Goal: Find specific page/section: Find specific page/section

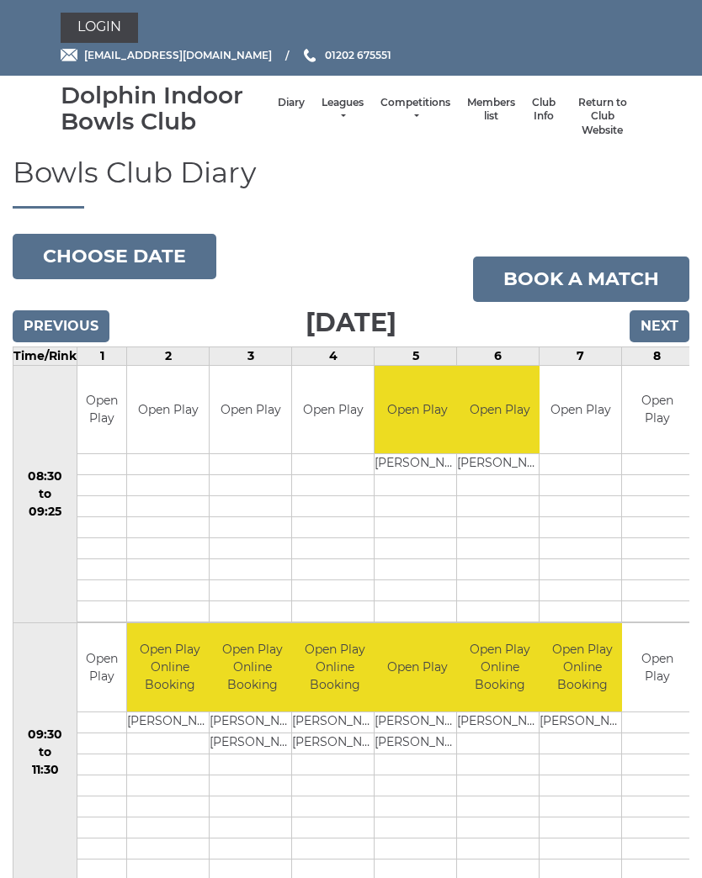
click at [107, 25] on link "Login" at bounding box center [99, 28] width 77 height 30
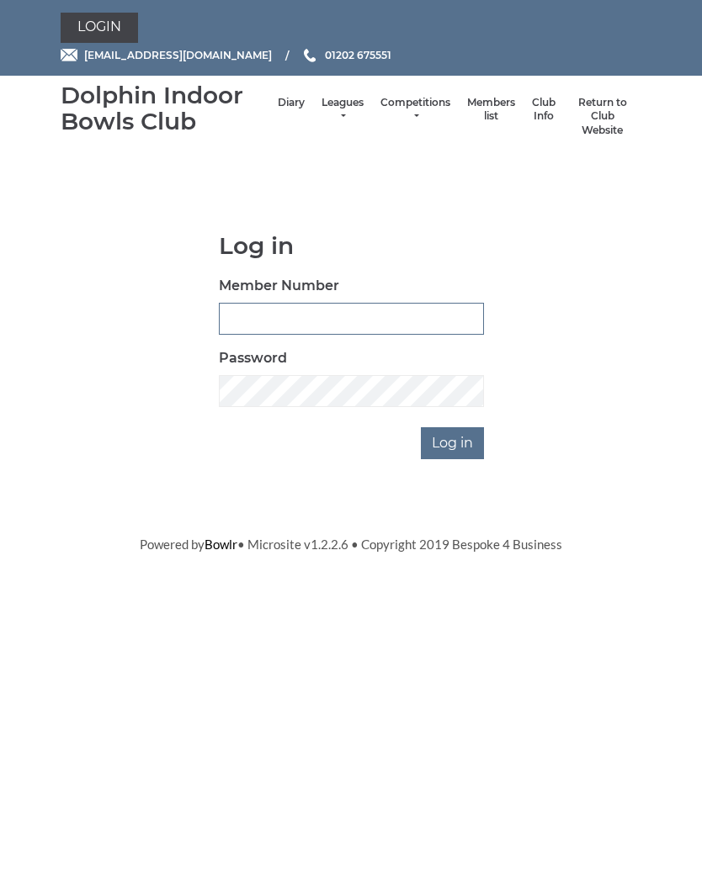
type input "3910"
click at [454, 441] on input "Log in" at bounding box center [452, 443] width 63 height 32
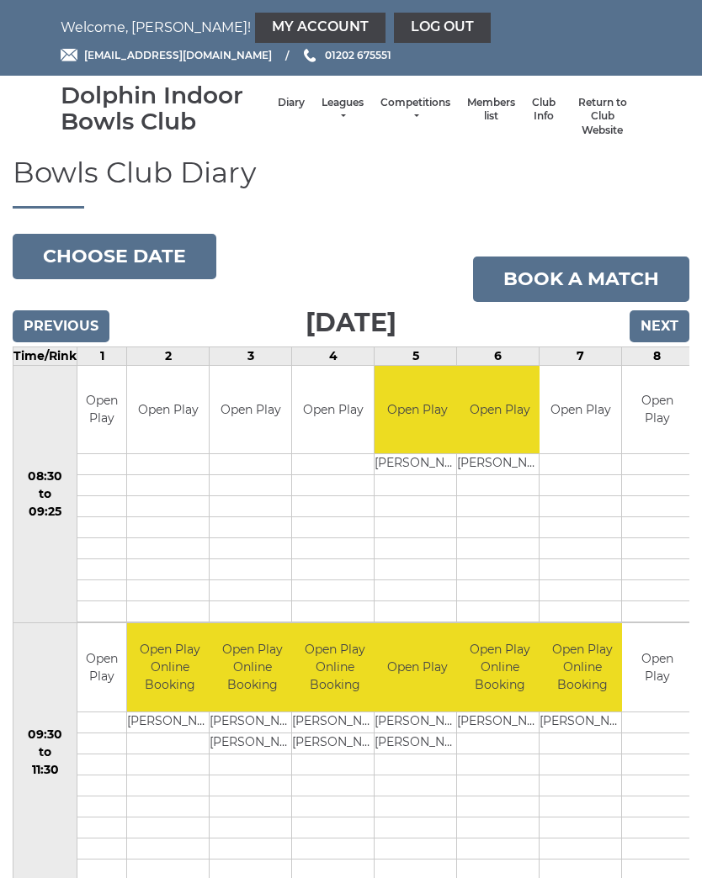
click at [473, 114] on link "Members list" at bounding box center [491, 110] width 48 height 28
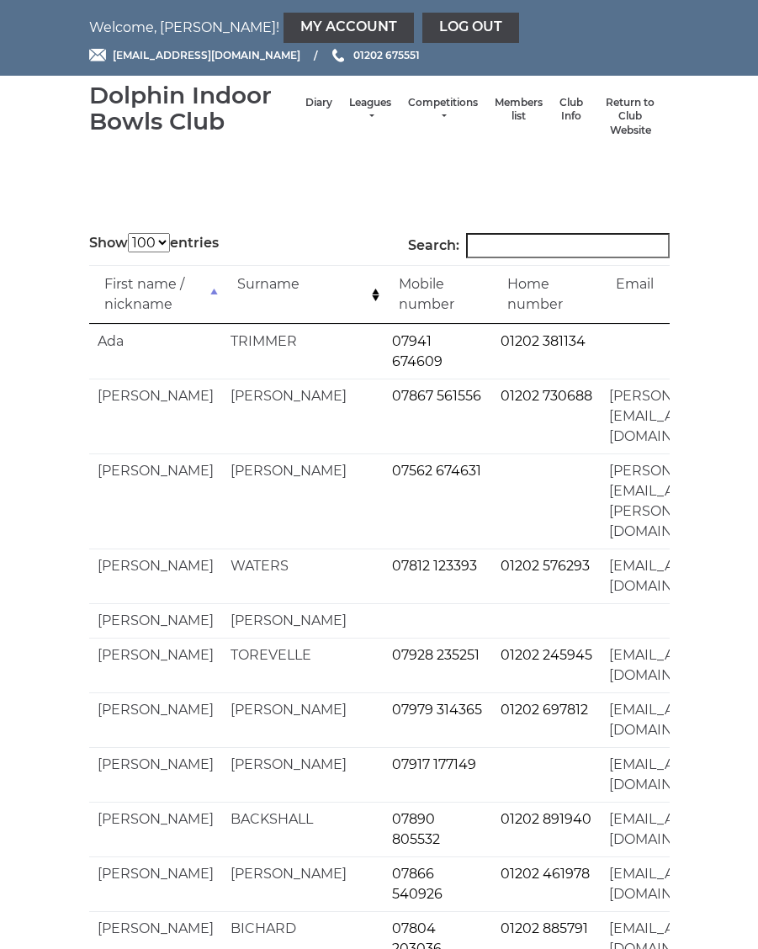
select select "100"
click at [547, 251] on input "Search:" at bounding box center [568, 245] width 204 height 25
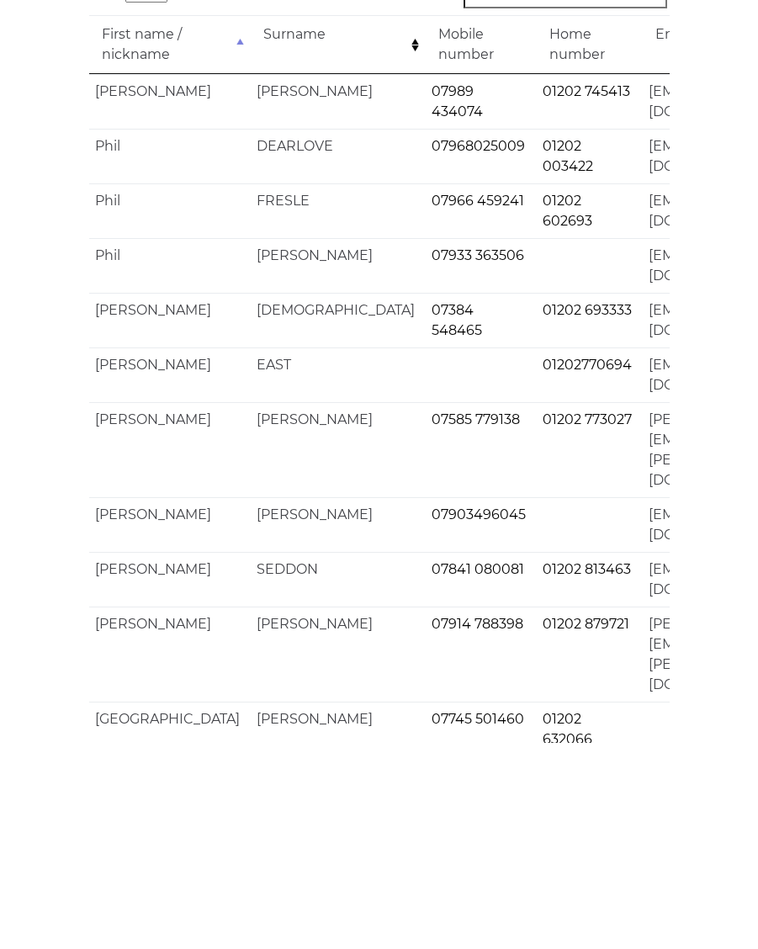
scroll to position [29, 0]
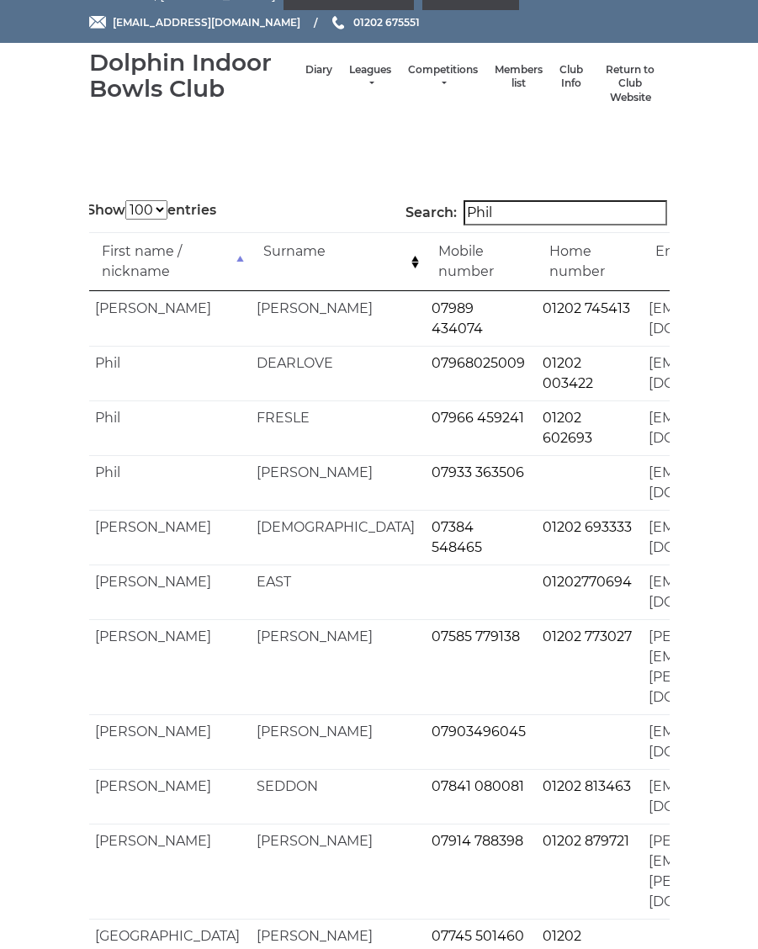
click at [545, 213] on input "Phil" at bounding box center [566, 216] width 204 height 25
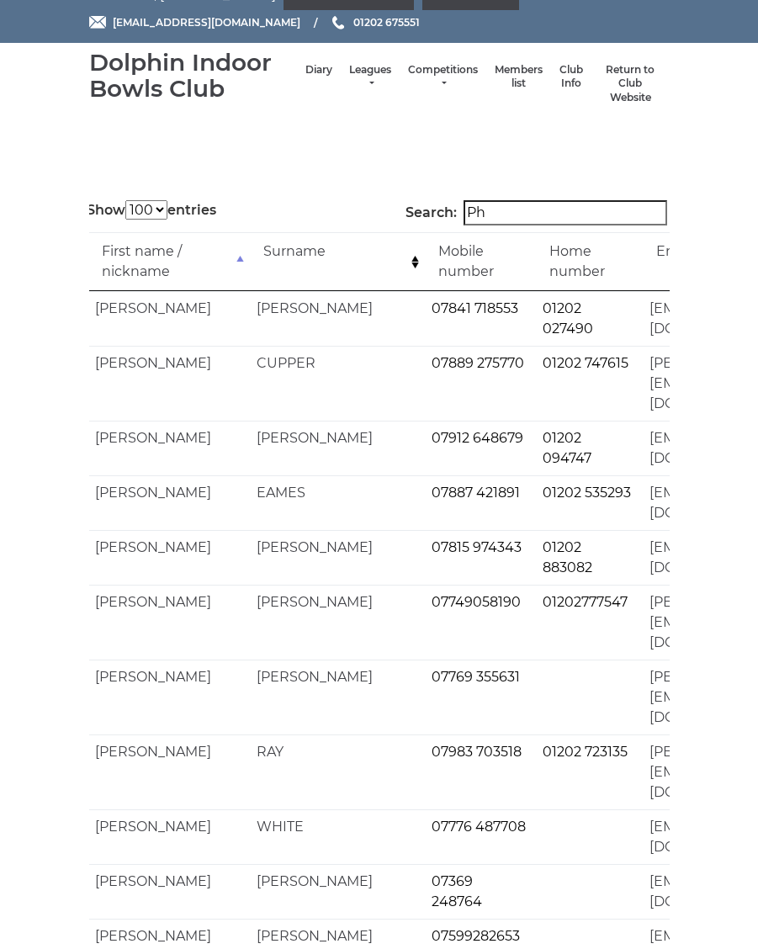
type input "P"
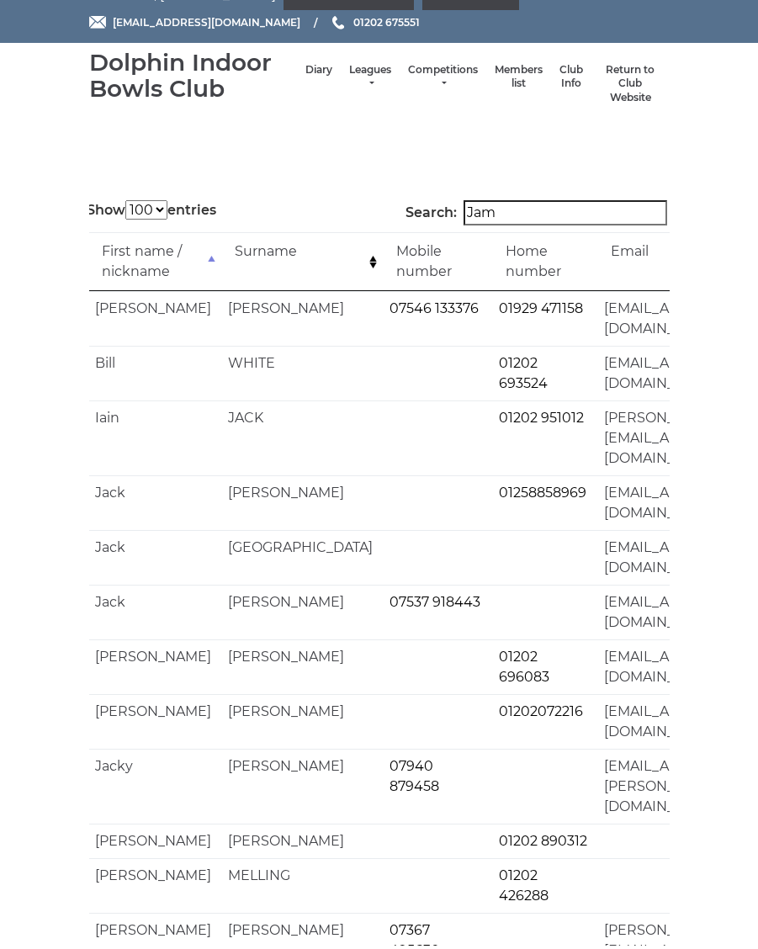
scroll to position [0, 0]
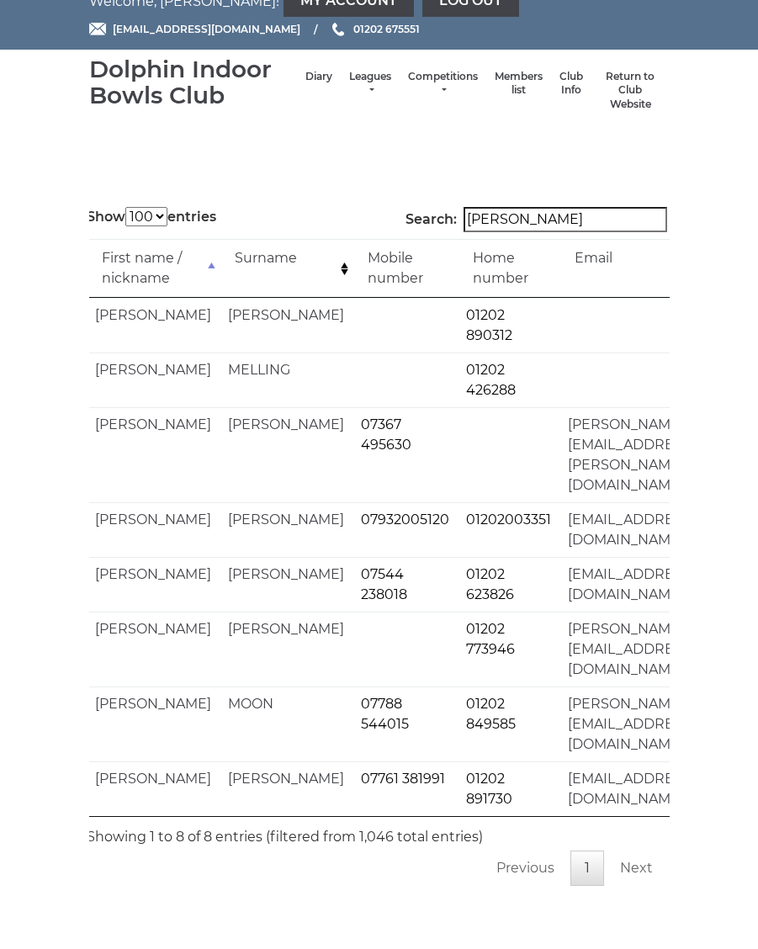
type input "[PERSON_NAME]"
